Goal: Find specific page/section: Find specific page/section

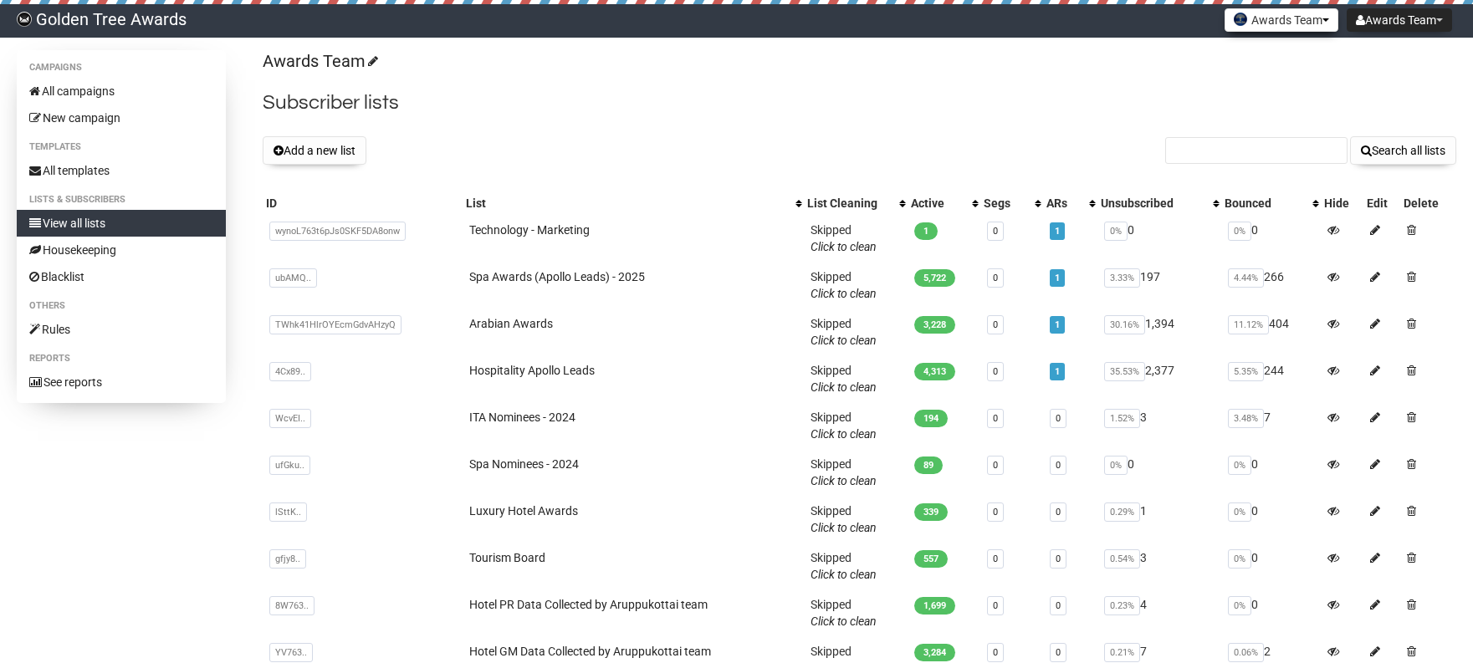
click at [1273, 21] on button "Awards Team" at bounding box center [1281, 19] width 114 height 23
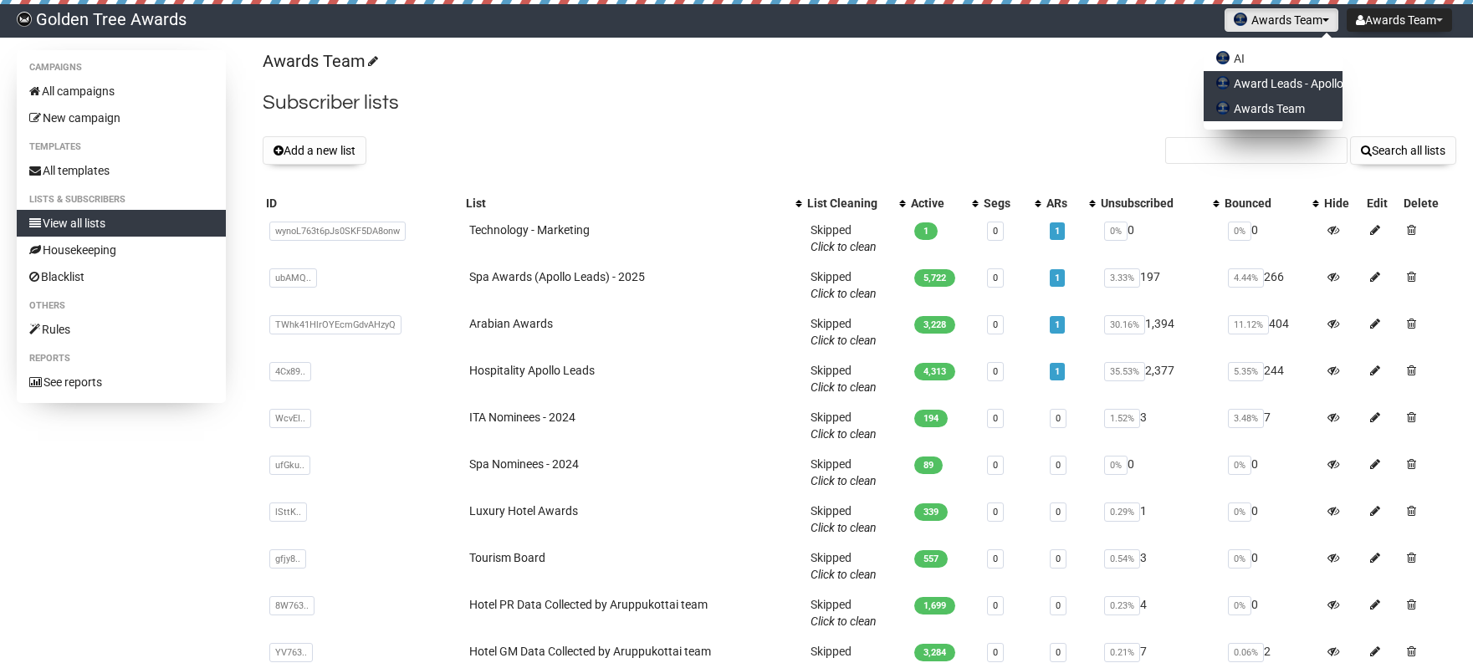
click at [1269, 86] on link "Award Leads - Apollo" at bounding box center [1272, 83] width 139 height 25
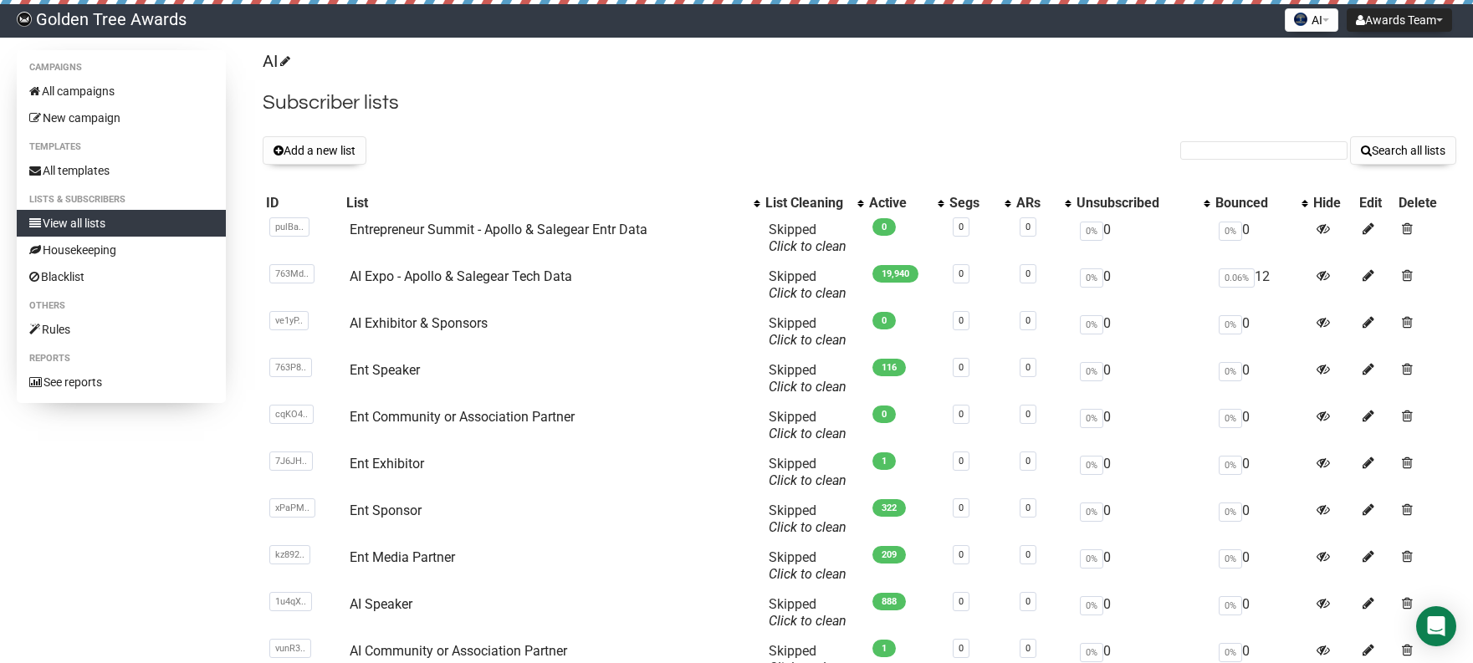
click at [1293, 33] on div "AI AI Award Leads - Apollo Awards Team" at bounding box center [1311, 20] width 62 height 33
click at [1296, 28] on button "AI" at bounding box center [1311, 19] width 54 height 23
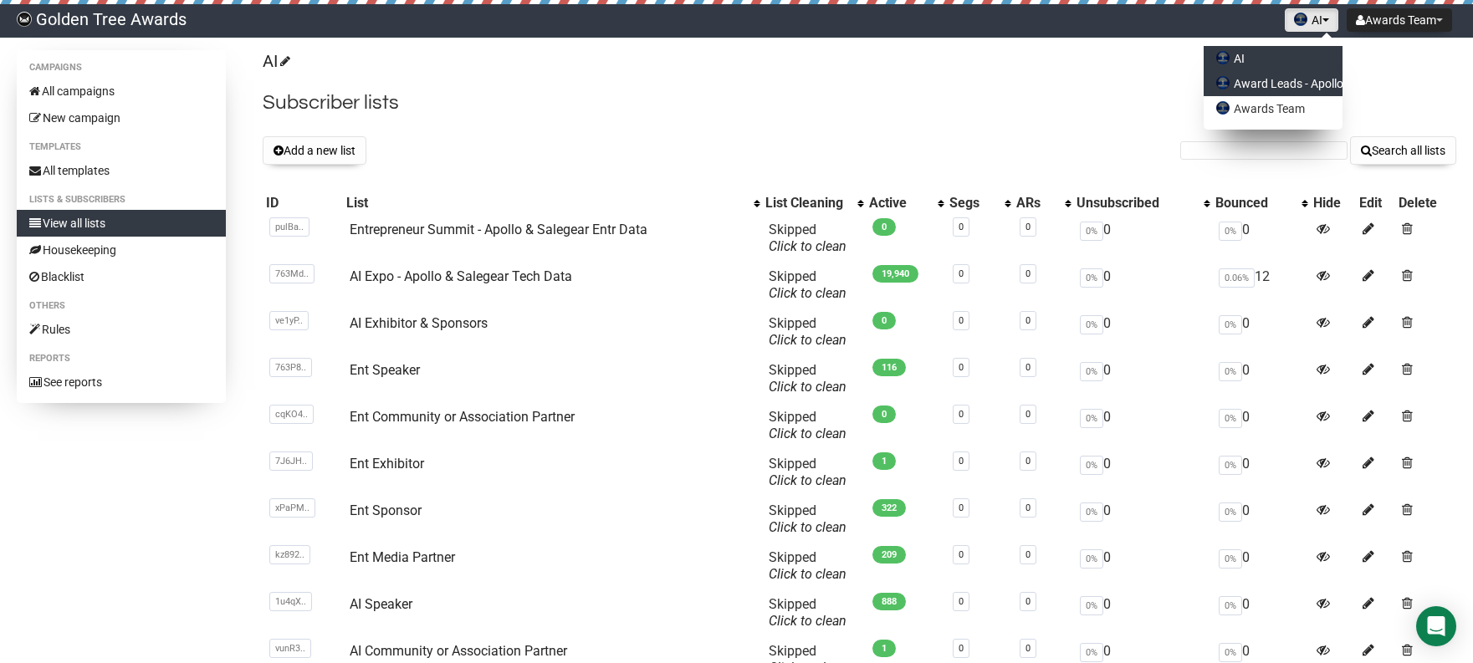
click at [1265, 79] on link "Award Leads - Apollo" at bounding box center [1272, 83] width 139 height 25
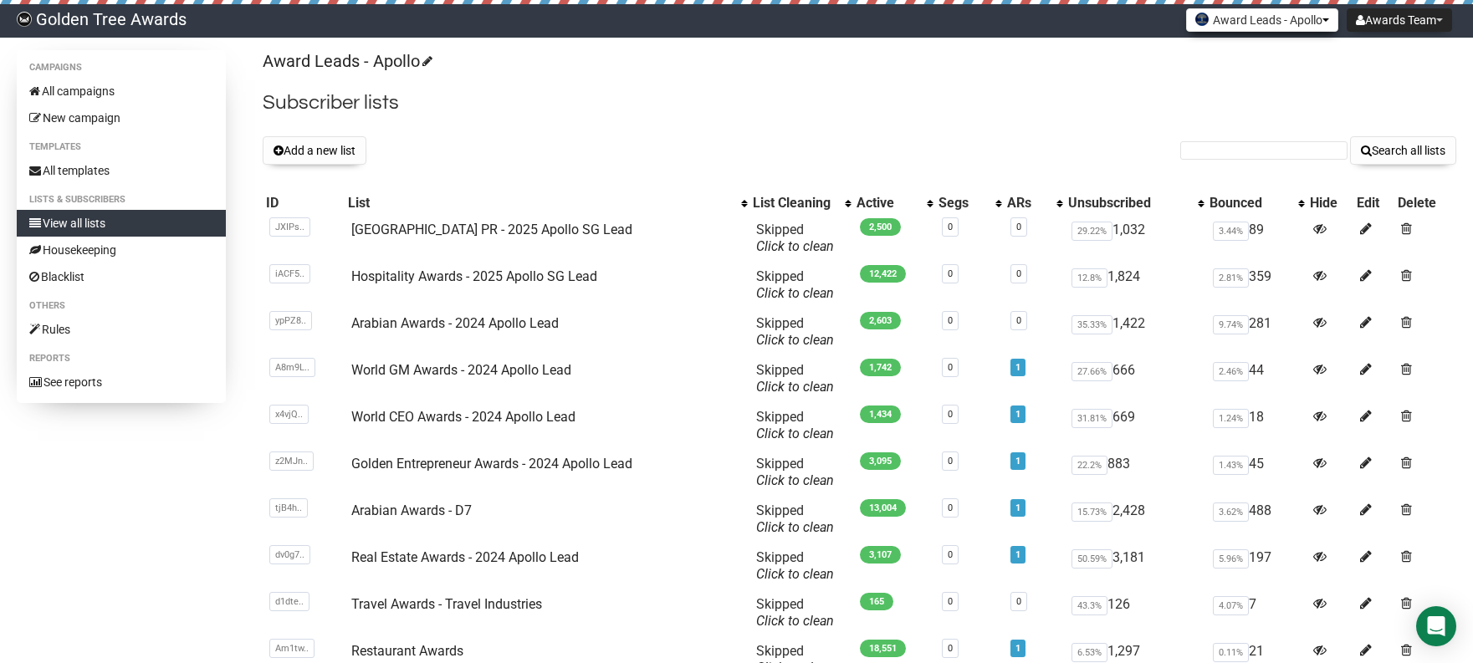
click at [1231, 25] on button "Award Leads - Apollo" at bounding box center [1262, 19] width 152 height 23
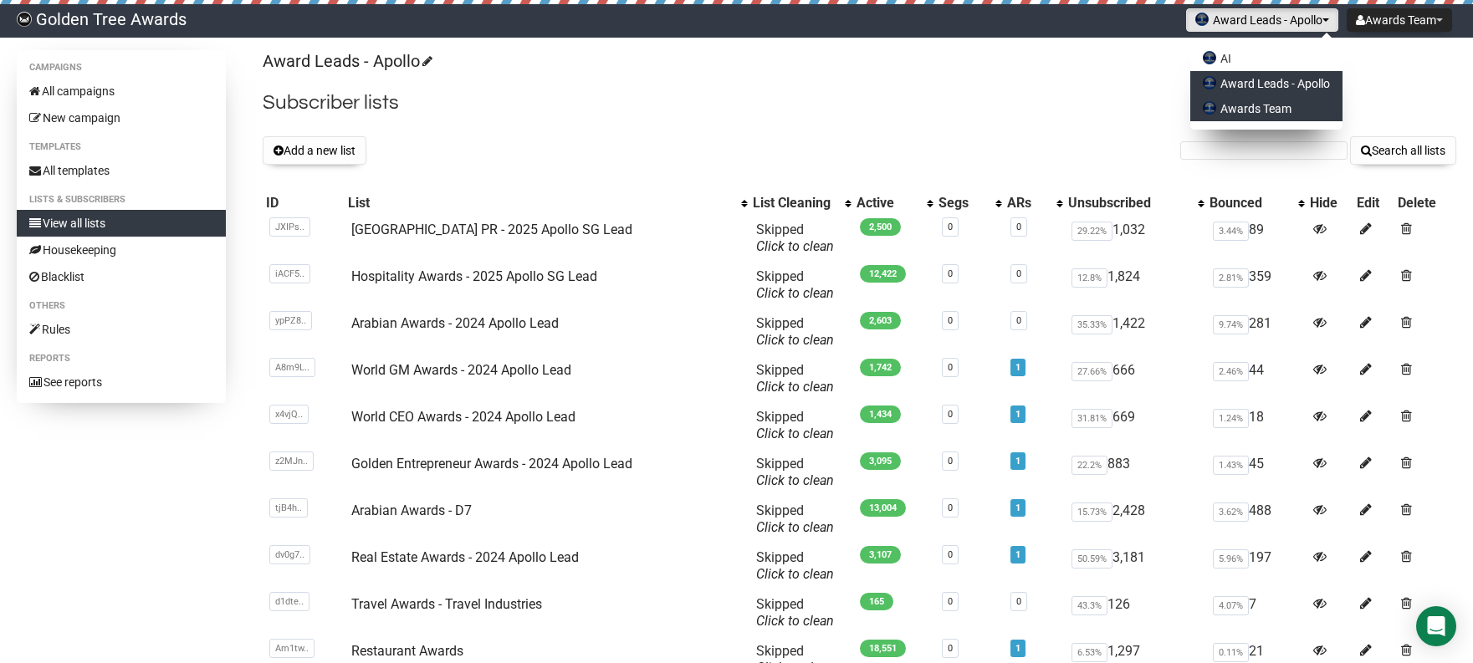
click at [1213, 97] on link "Awards Team" at bounding box center [1266, 108] width 152 height 25
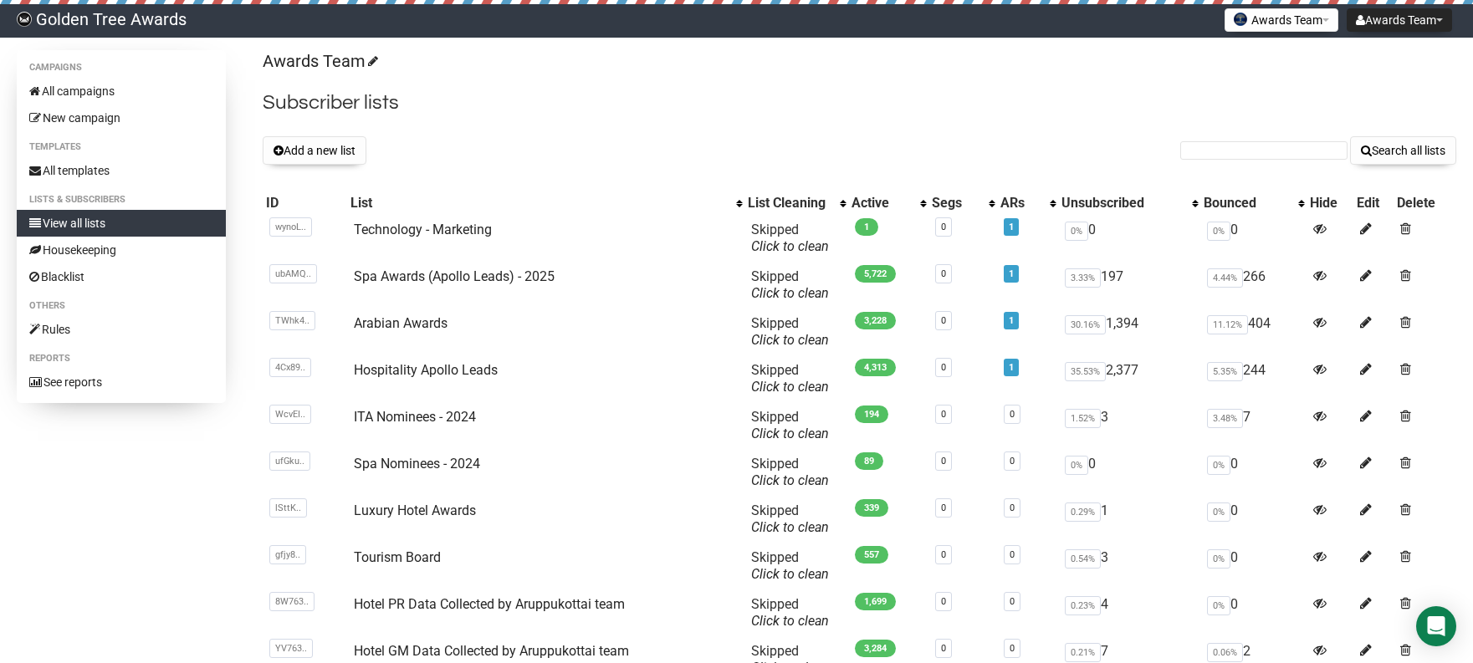
click at [1283, 32] on div "Awards Team AI Award Leads - Apollo Awards Team" at bounding box center [1281, 20] width 122 height 33
click at [1281, 27] on button "Awards Team" at bounding box center [1281, 19] width 114 height 23
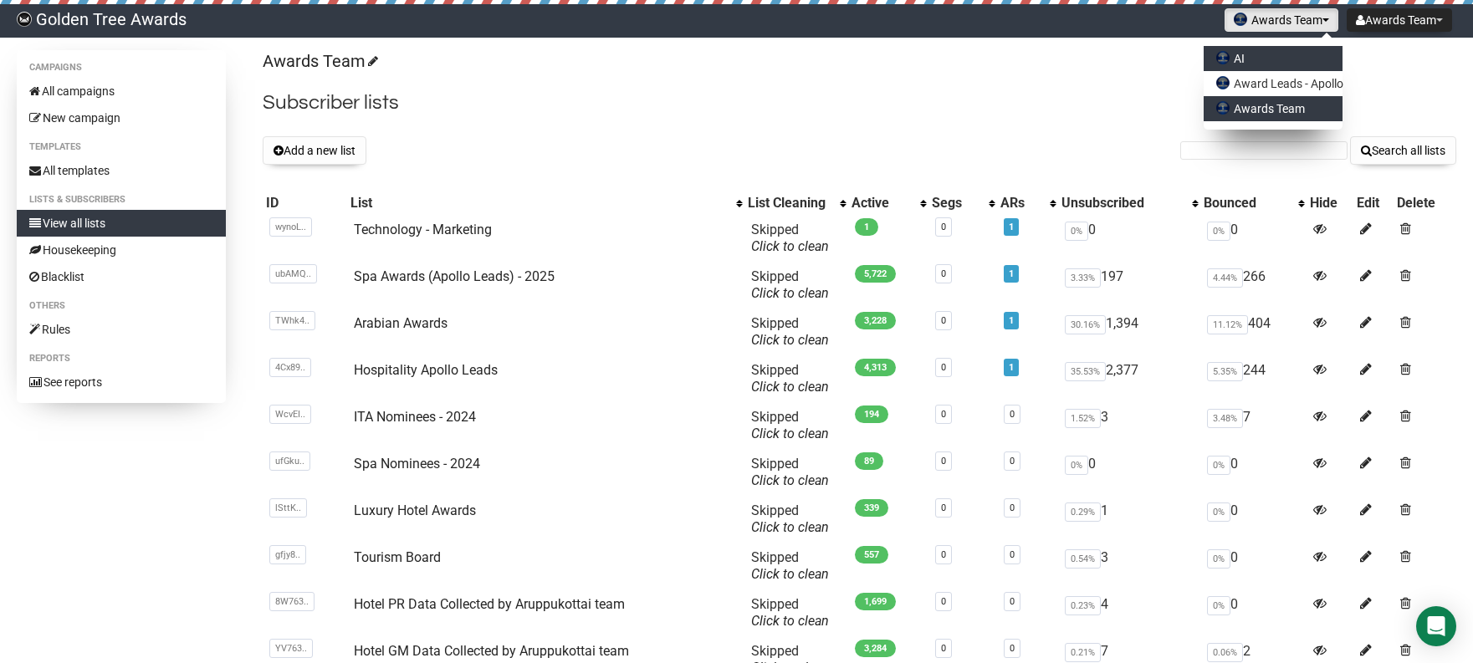
click at [1266, 53] on link "AI" at bounding box center [1272, 58] width 139 height 25
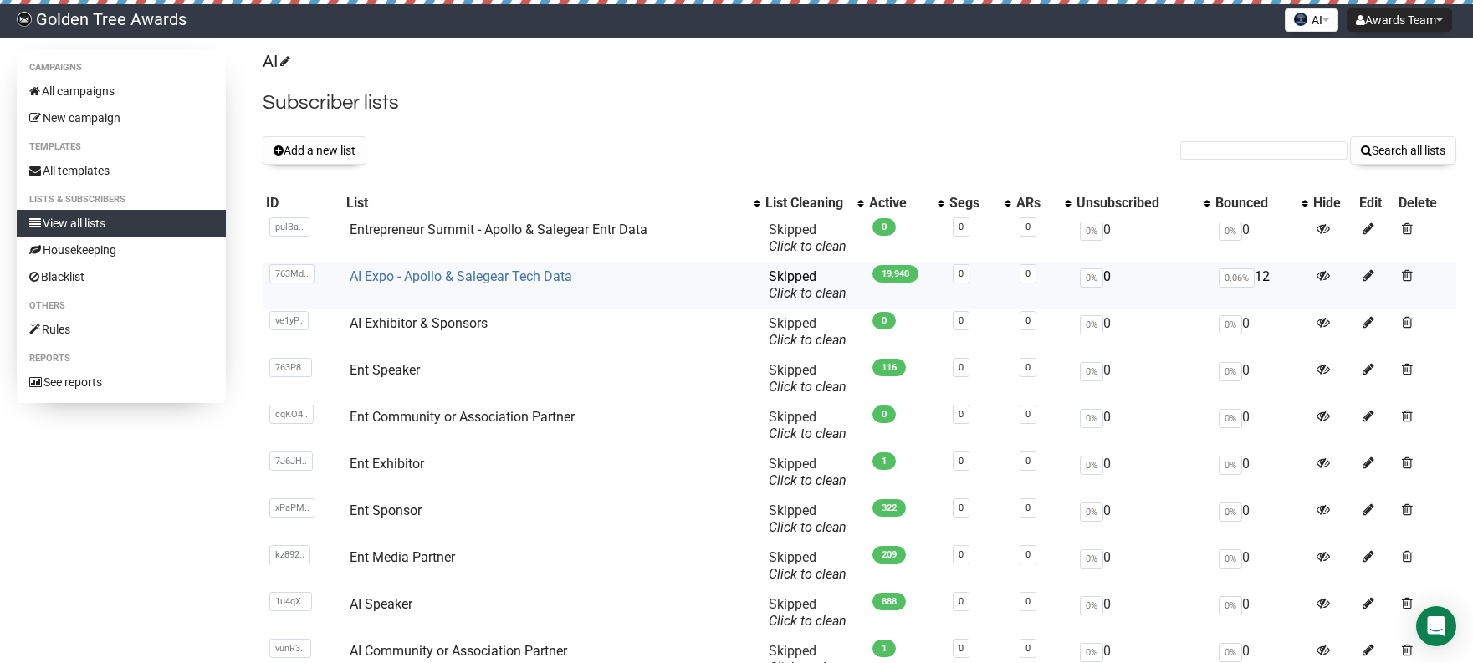
click at [531, 283] on link "AI Expo - Apollo & Salegear Tech Data" at bounding box center [461, 276] width 222 height 16
